Goal: Task Accomplishment & Management: Manage account settings

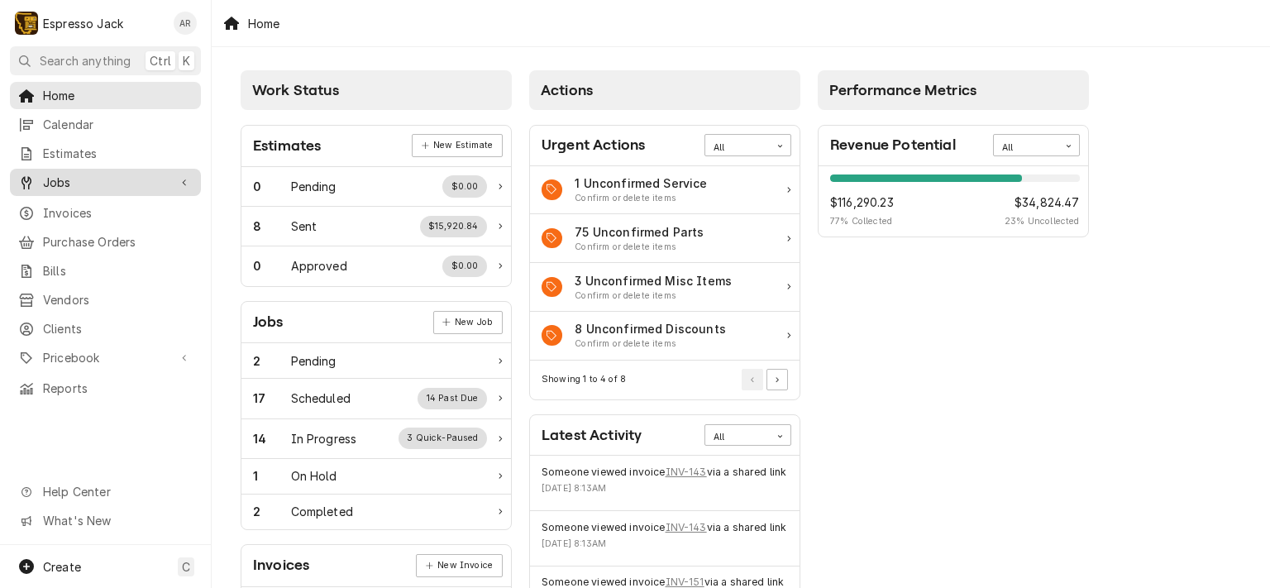
click at [67, 179] on span "Jobs" at bounding box center [105, 182] width 125 height 17
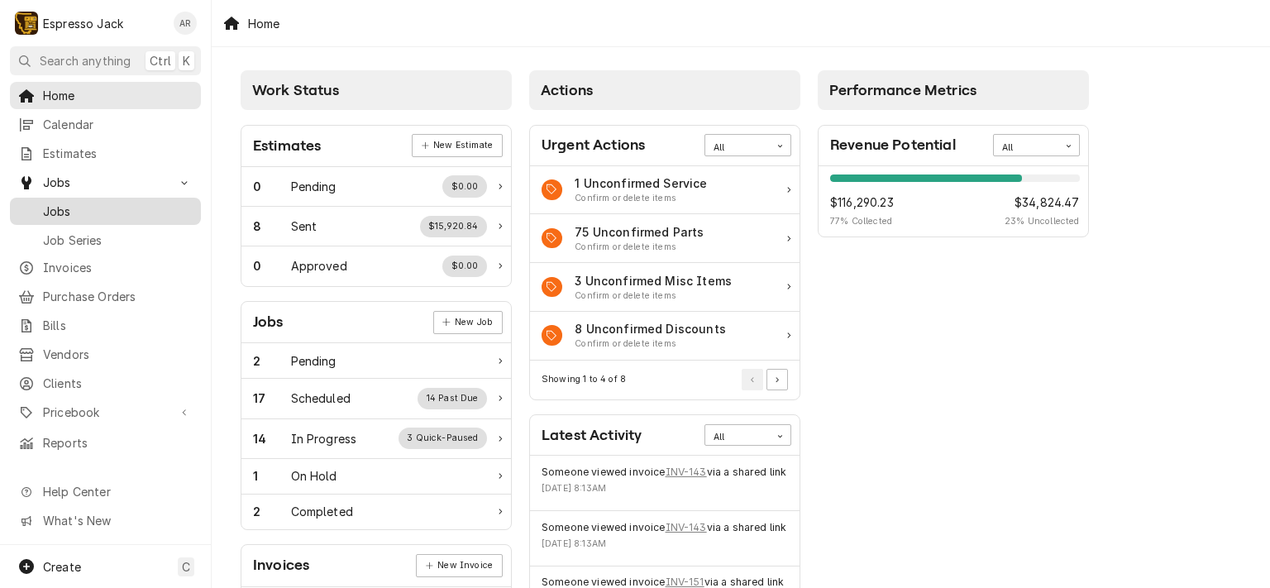
click at [78, 203] on span "Jobs" at bounding box center [118, 211] width 150 height 17
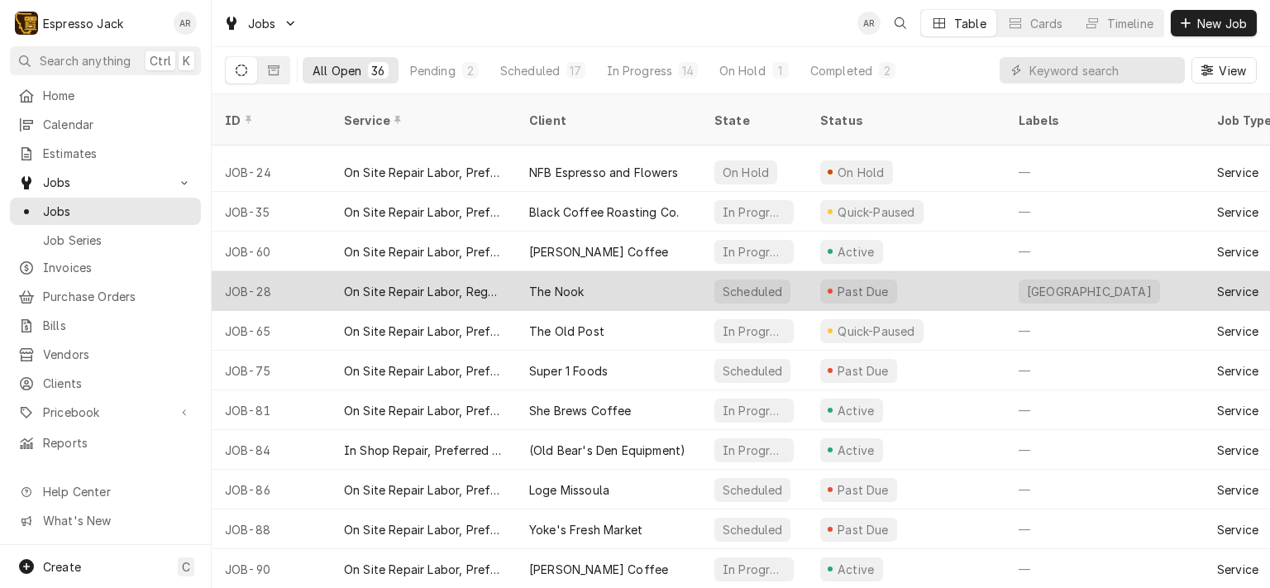
scroll to position [106, 0]
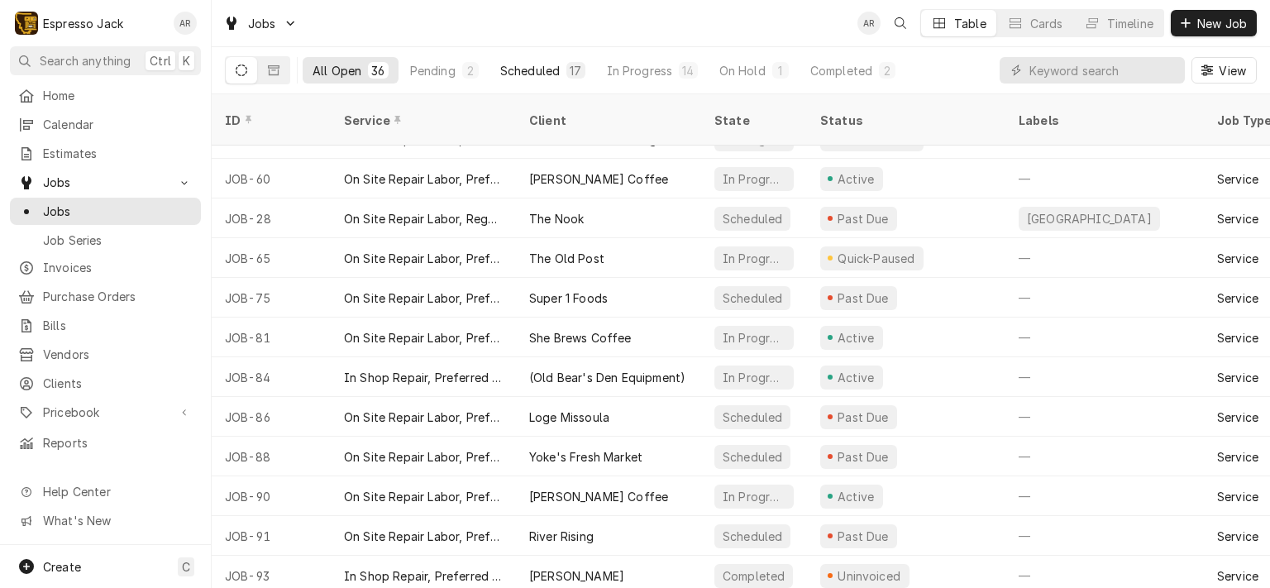
click at [516, 70] on div "Scheduled" at bounding box center [530, 70] width 60 height 17
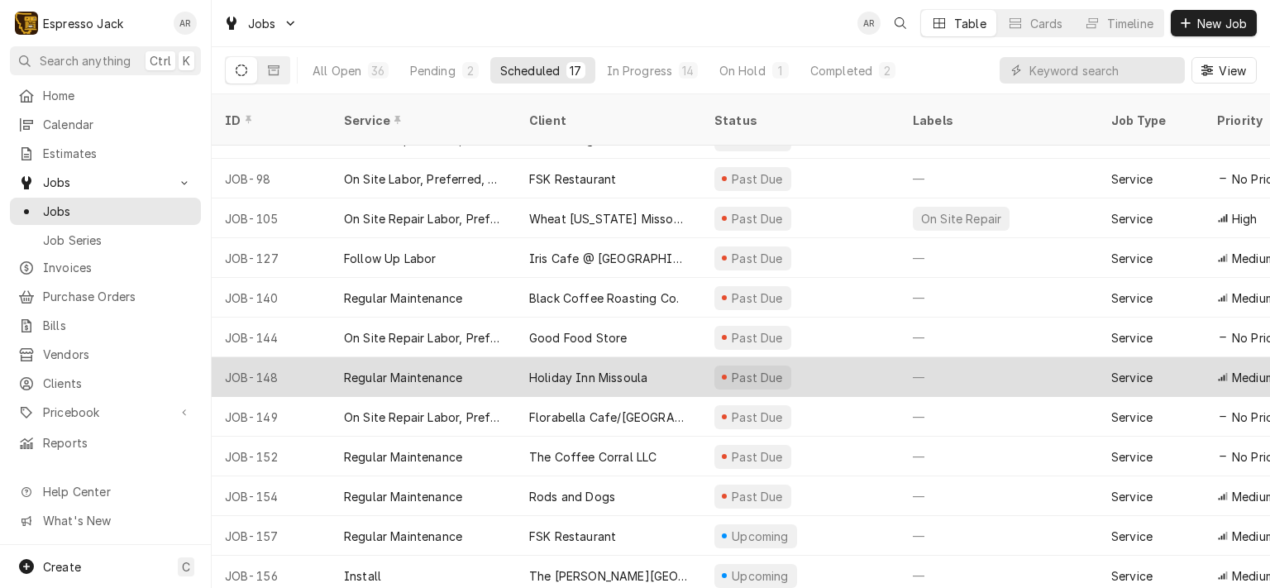
scroll to position [225, 0]
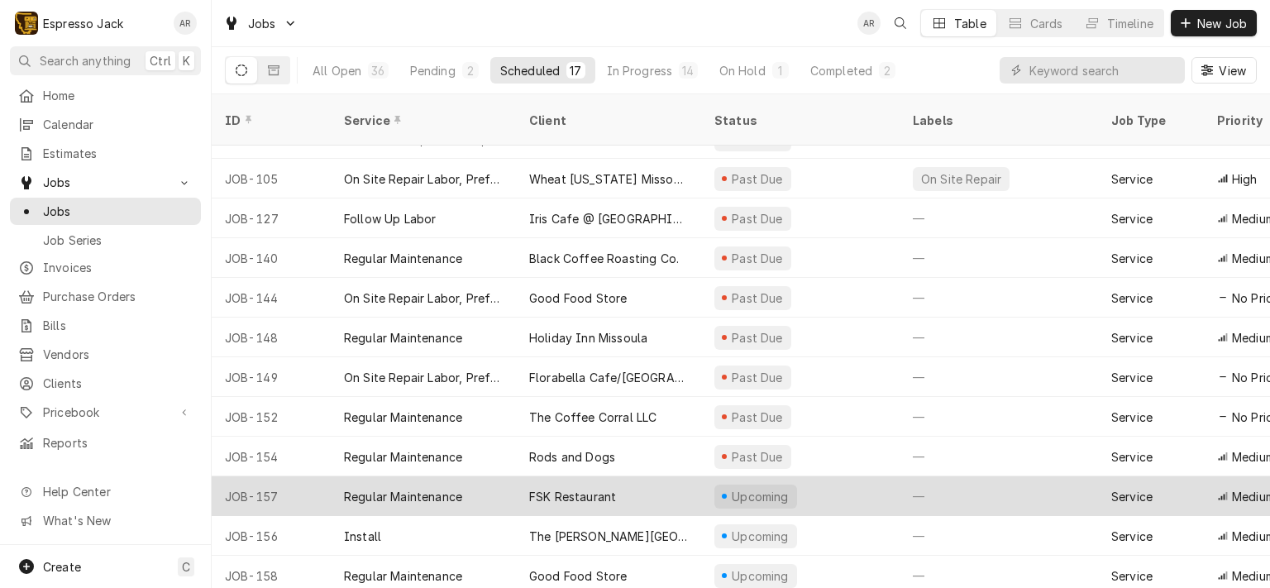
click at [571, 488] on div "FSK Restaurant" at bounding box center [572, 496] width 87 height 17
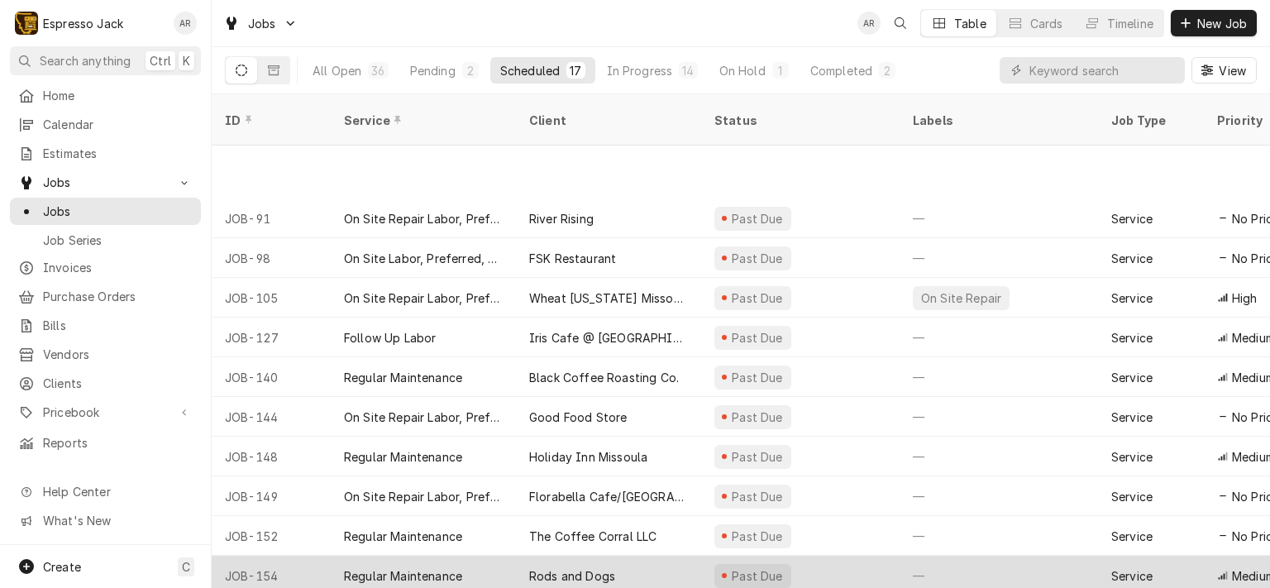
scroll to position [225, 0]
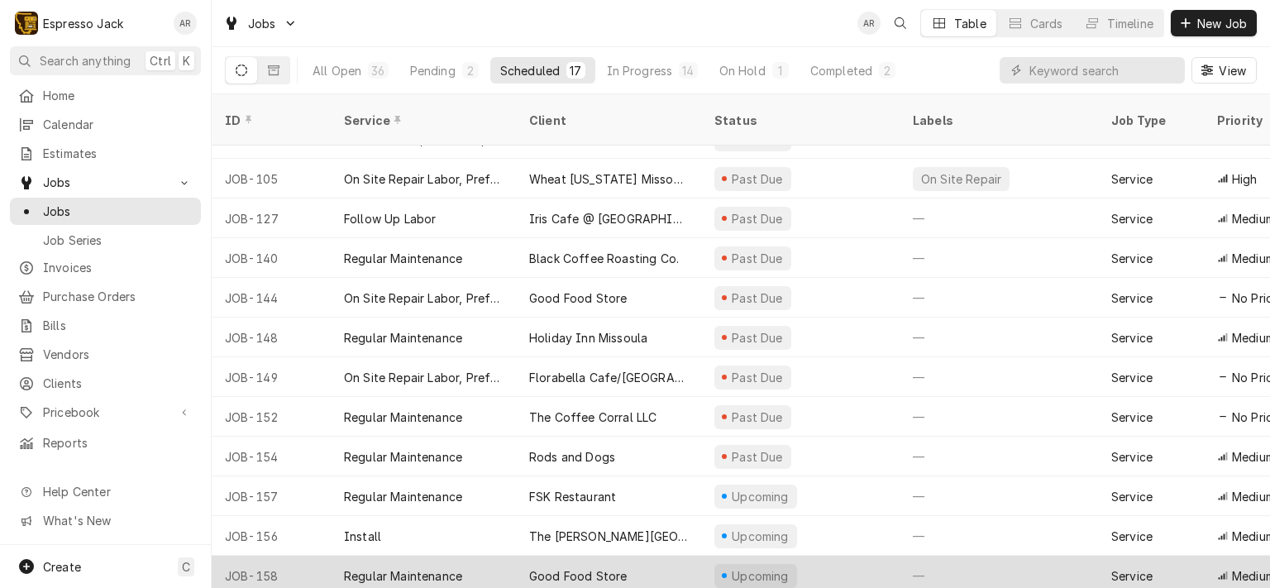
click at [608, 567] on div "Good Food Store" at bounding box center [578, 575] width 98 height 17
